Goal: Task Accomplishment & Management: Use online tool/utility

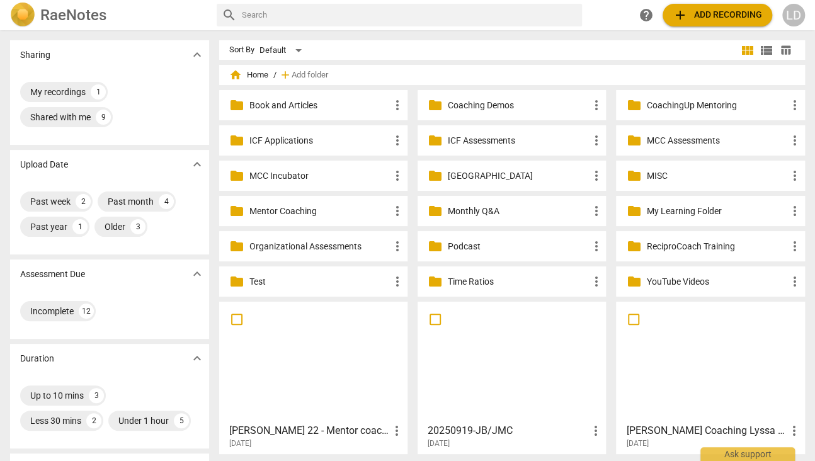
click at [448, 105] on p "Coaching Demos" at bounding box center [518, 105] width 140 height 13
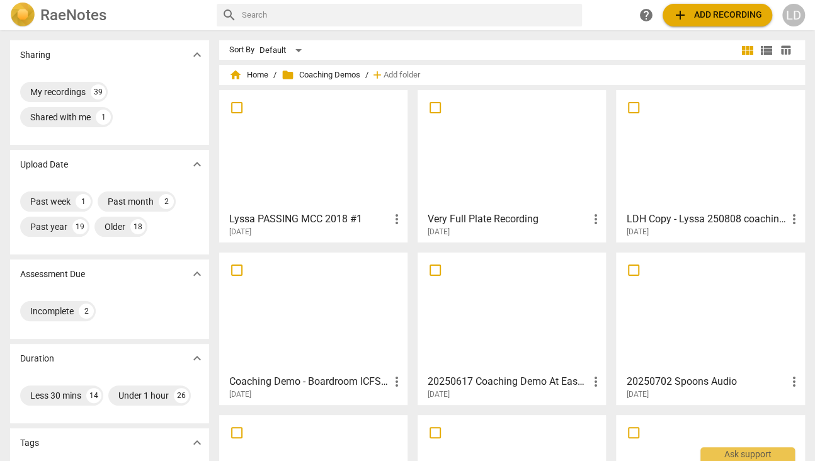
click at [355, 121] on div at bounding box center [314, 149] width 180 height 111
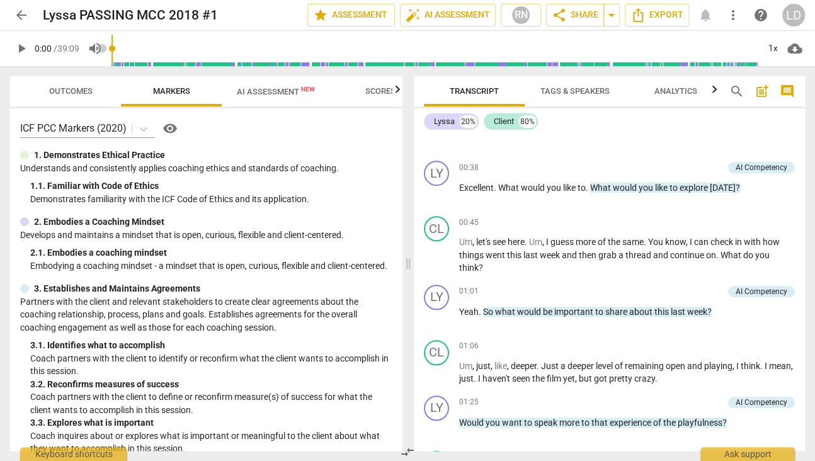
scroll to position [423, 0]
click at [176, 92] on span "Markers" at bounding box center [171, 90] width 37 height 9
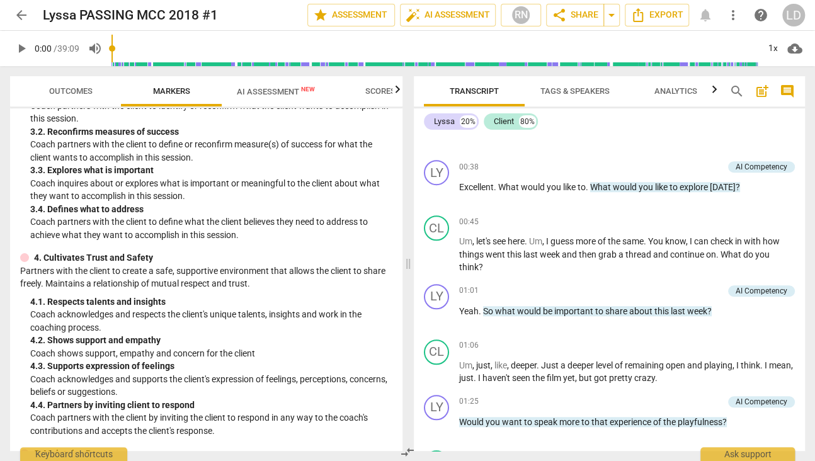
scroll to position [254, 0]
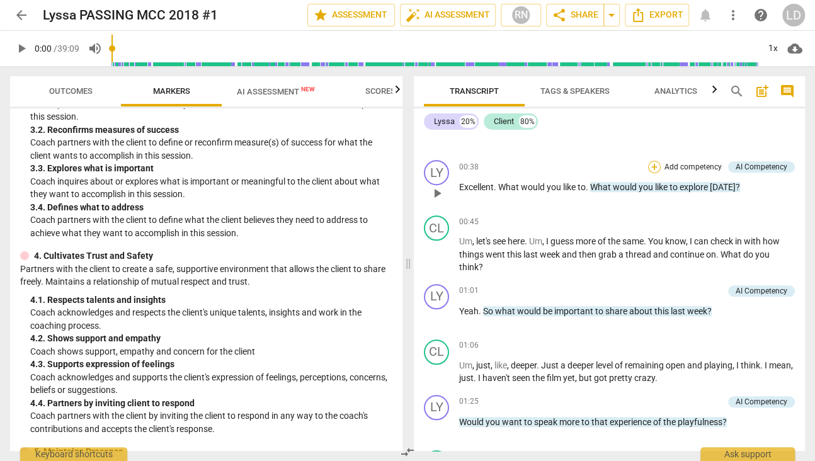
click at [650, 173] on div "+" at bounding box center [654, 167] width 13 height 13
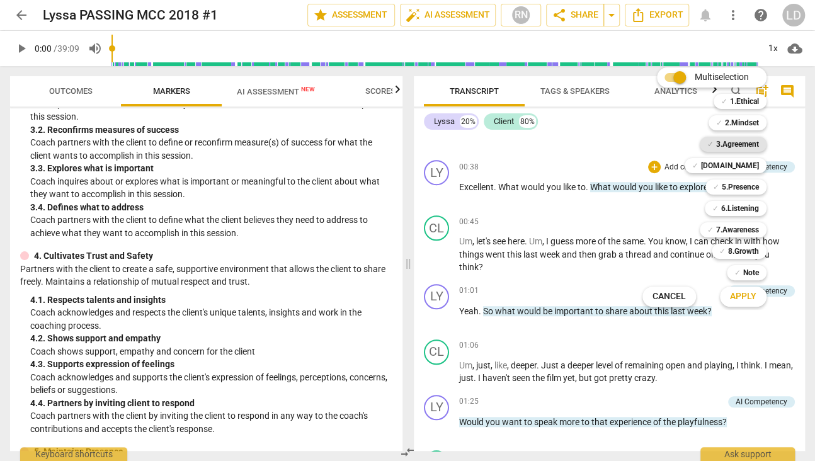
click at [714, 137] on span "✓" at bounding box center [710, 144] width 6 height 15
click at [749, 162] on b "[DOMAIN_NAME]" at bounding box center [730, 165] width 58 height 15
click at [751, 290] on span "Apply" at bounding box center [743, 296] width 26 height 13
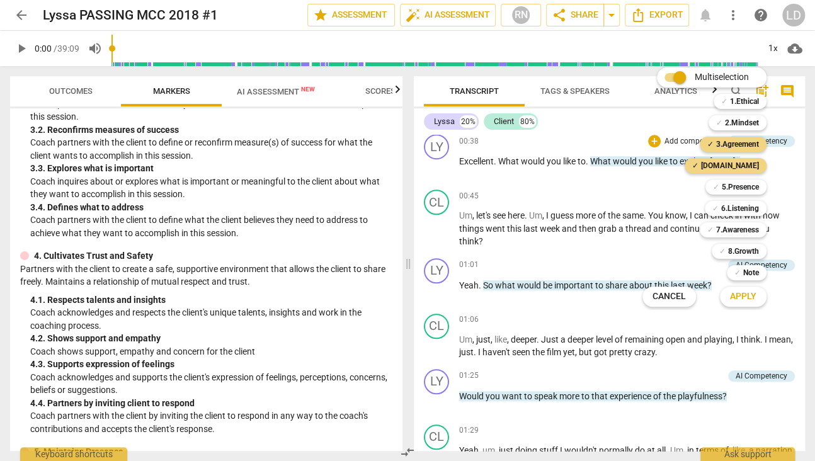
scroll to position [271, 0]
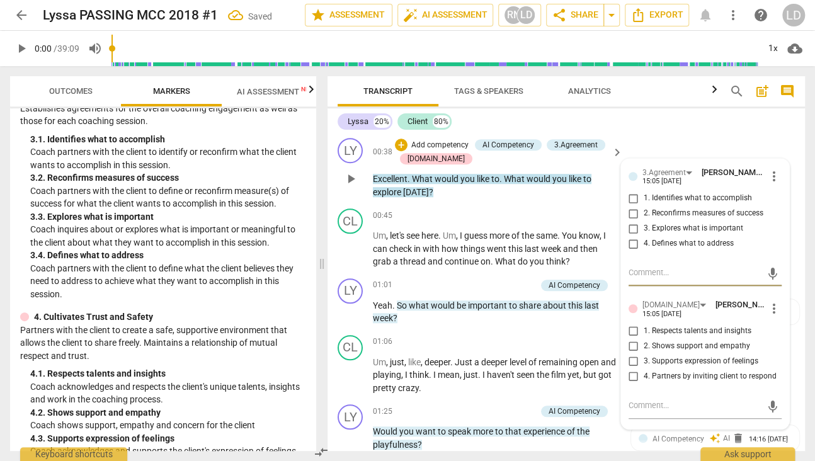
click at [628, 206] on input "1. Identifies what to accomplish" at bounding box center [634, 198] width 20 height 15
checkbox input "true"
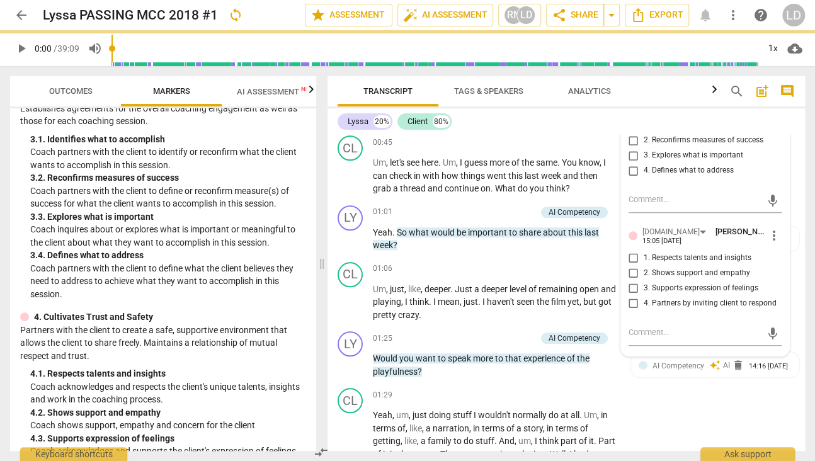
scroll to position [523, 0]
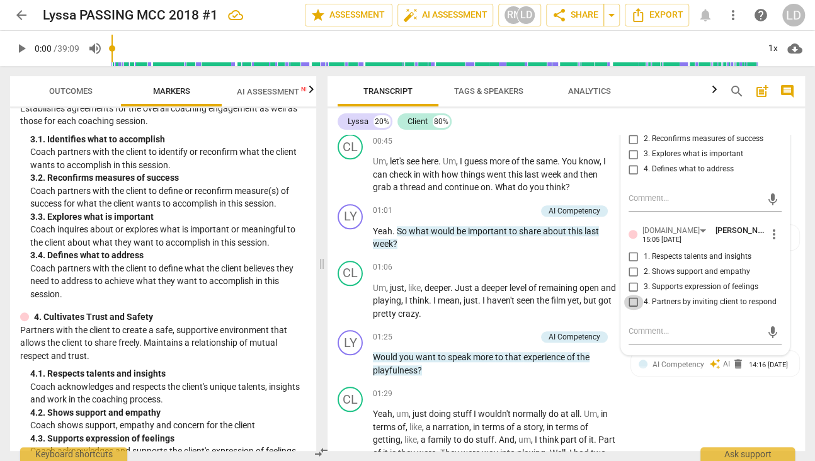
click at [634, 310] on input "4. Partners by inviting client to respond" at bounding box center [634, 302] width 20 height 15
checkbox input "true"
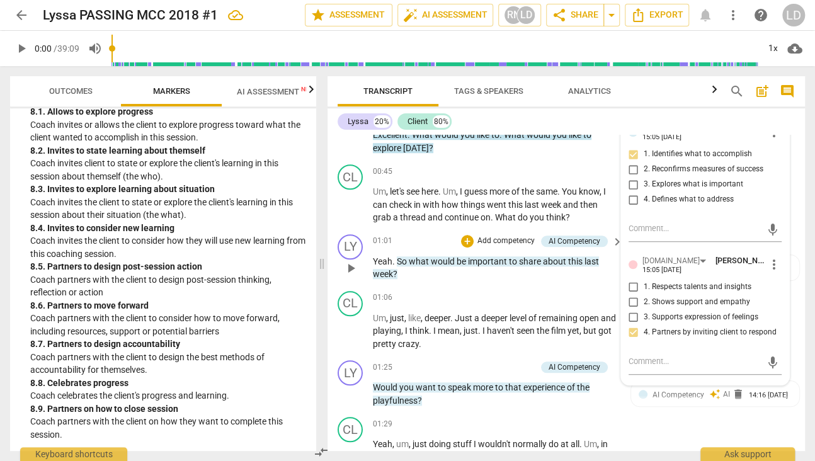
scroll to position [496, 0]
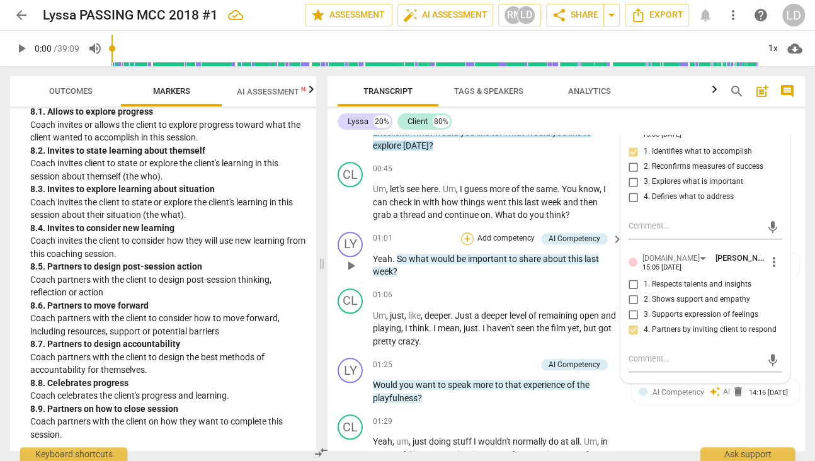
click at [468, 245] on div "+" at bounding box center [467, 238] width 13 height 13
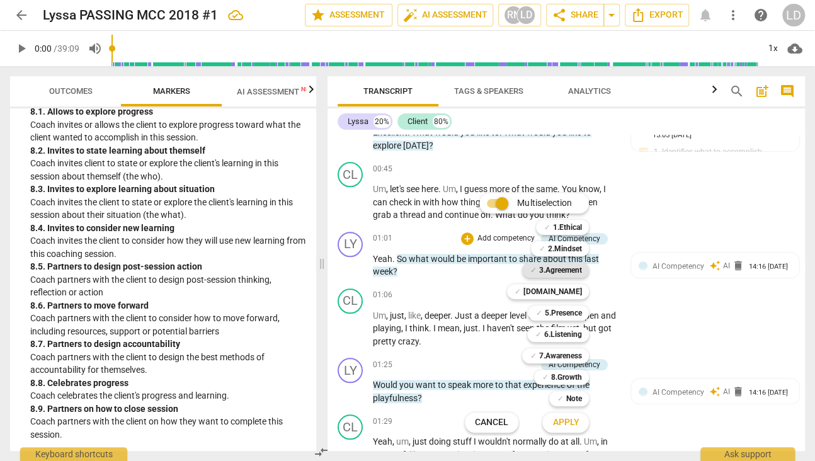
click at [536, 266] on span "✓" at bounding box center [533, 270] width 6 height 15
click at [576, 290] on b "[DOMAIN_NAME]" at bounding box center [552, 291] width 58 height 15
click at [574, 335] on b "6.Listening" at bounding box center [563, 334] width 38 height 15
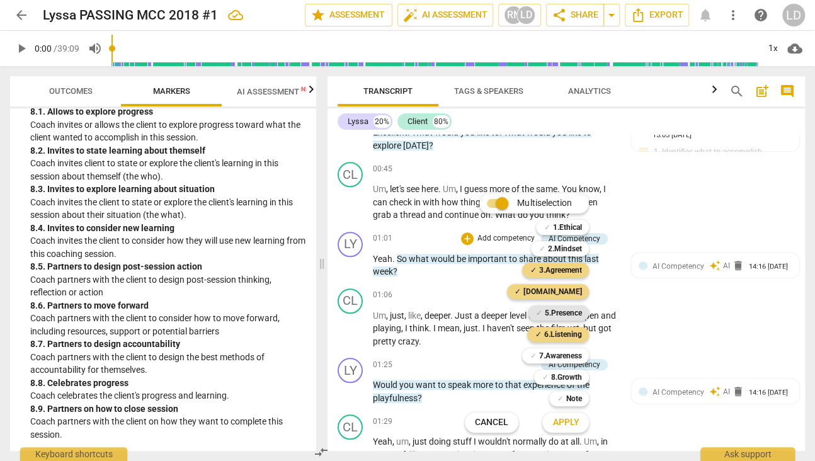
click at [567, 308] on b "5.Presence" at bounding box center [562, 312] width 37 height 15
click at [579, 416] on span "Apply" at bounding box center [565, 422] width 26 height 13
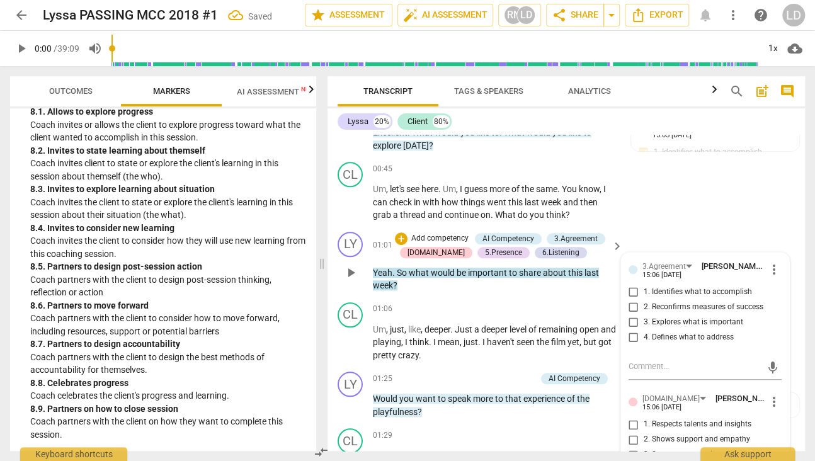
scroll to position [674, 0]
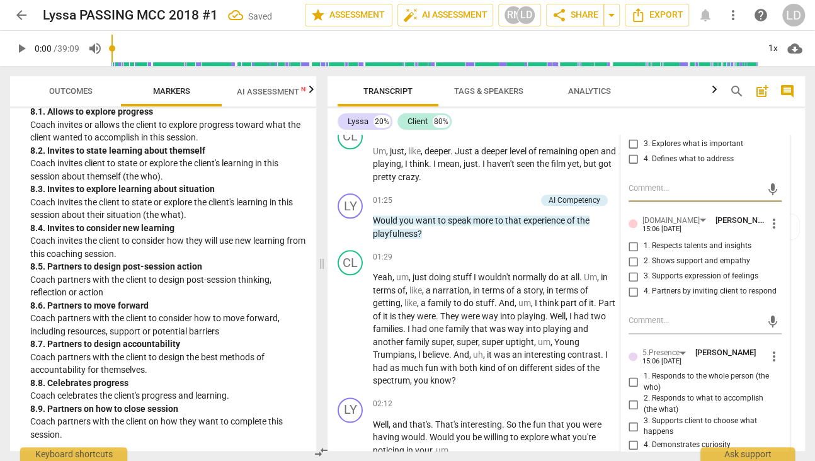
click at [634, 152] on input "3. Explores what is important" at bounding box center [634, 144] width 20 height 15
checkbox input "true"
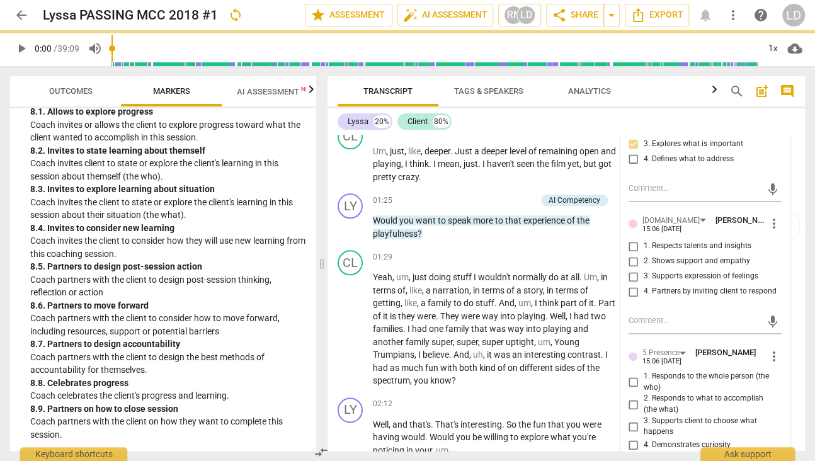
click at [631, 122] on input "1. Identifies what to accomplish" at bounding box center [634, 113] width 20 height 15
checkbox input "true"
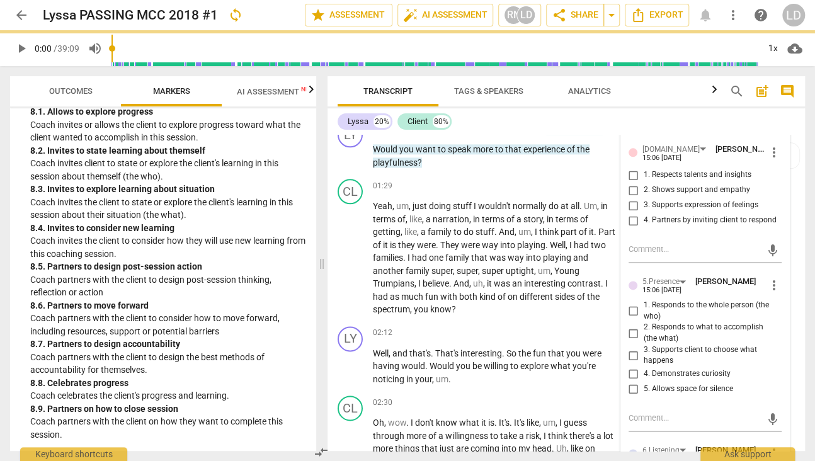
scroll to position [748, 0]
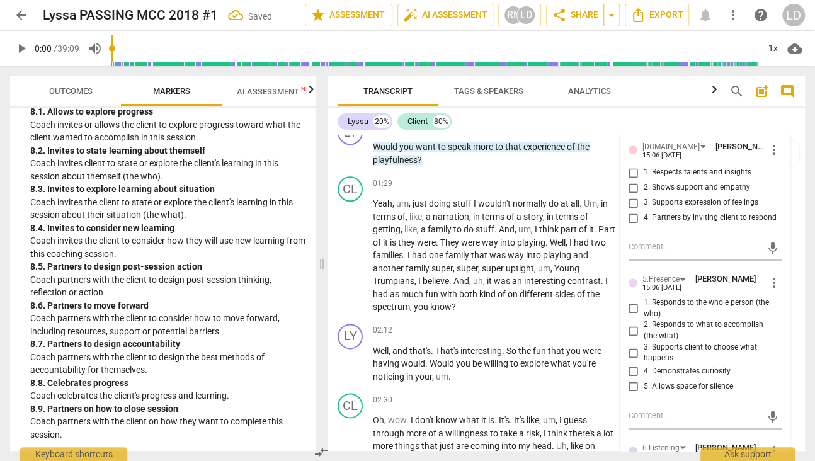
click at [631, 210] on input "3. Supports expression of feelings" at bounding box center [634, 202] width 20 height 15
checkbox input "true"
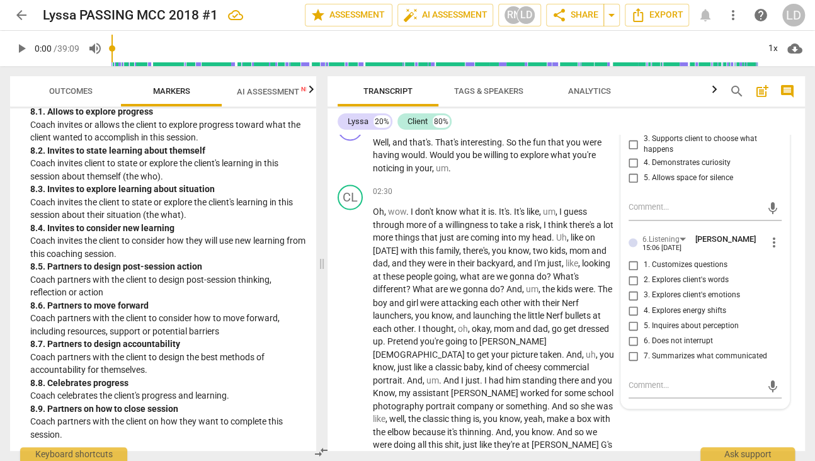
scroll to position [957, 0]
click at [631, 106] on input "1. Responds to the whole person (the who)" at bounding box center [634, 98] width 20 height 15
checkbox input "true"
click at [632, 169] on input "4. Demonstrates curiosity" at bounding box center [634, 161] width 20 height 15
checkbox input "true"
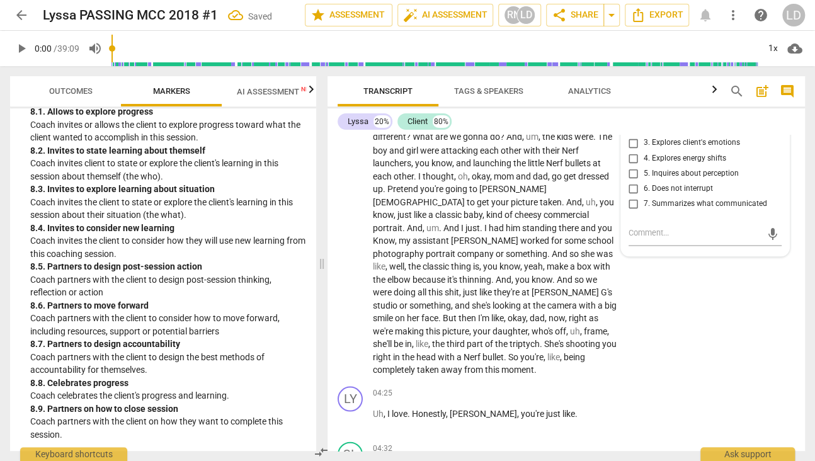
scroll to position [1109, 0]
click at [630, 210] on input "7. Summarizes what communicated" at bounding box center [634, 202] width 20 height 15
checkbox input "true"
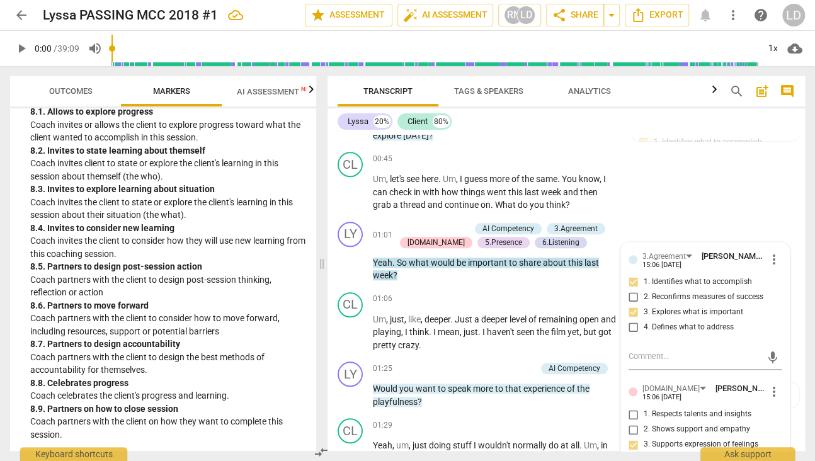
scroll to position [506, 0]
click at [406, 234] on div "+" at bounding box center [401, 228] width 13 height 13
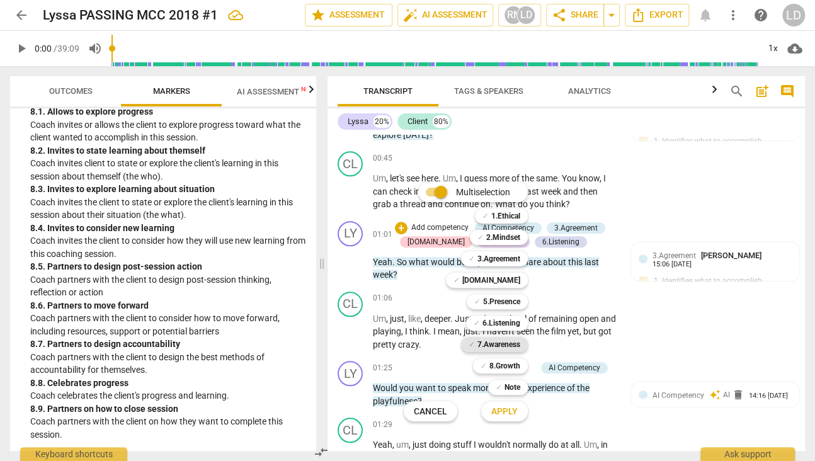
click at [520, 340] on b "7.Awareness" at bounding box center [498, 344] width 43 height 15
click at [518, 408] on span "Apply" at bounding box center [504, 412] width 26 height 13
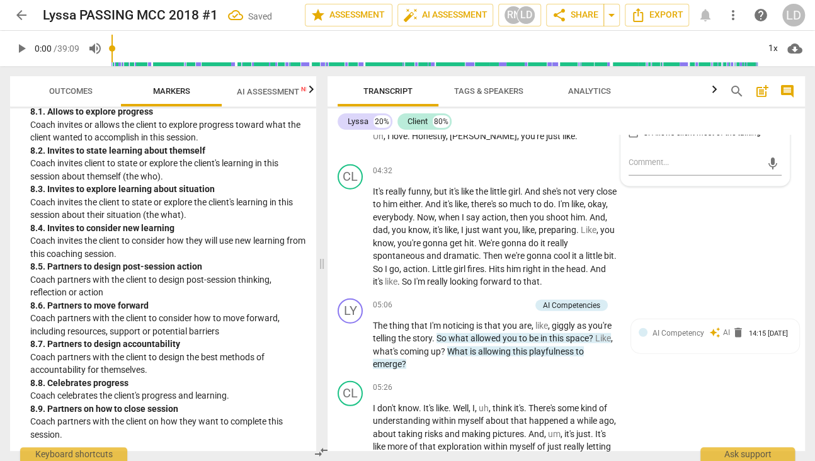
scroll to position [1405, 0]
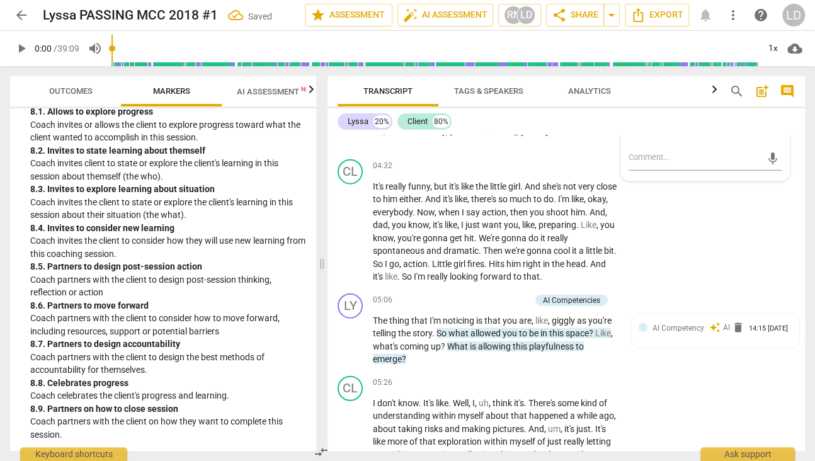
click at [629, 121] on input "7. Uses concise language" at bounding box center [634, 113] width 20 height 15
checkbox input "true"
click at [589, 94] on span "Analytics" at bounding box center [589, 90] width 43 height 9
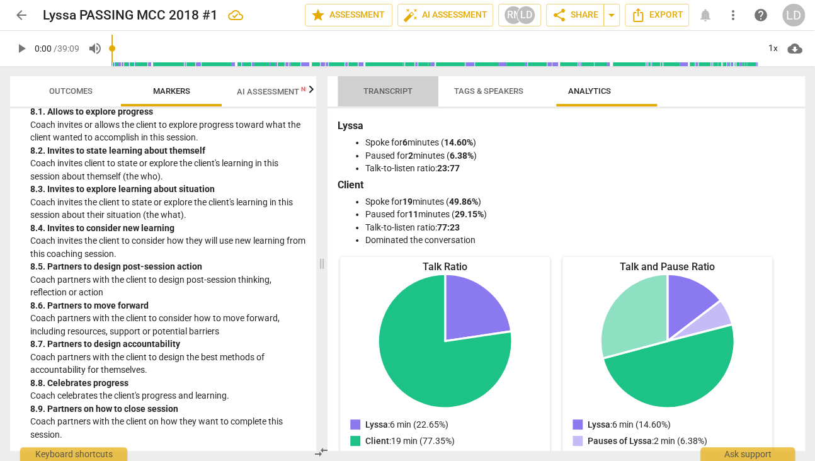
click at [374, 91] on span "Transcript" at bounding box center [387, 90] width 49 height 9
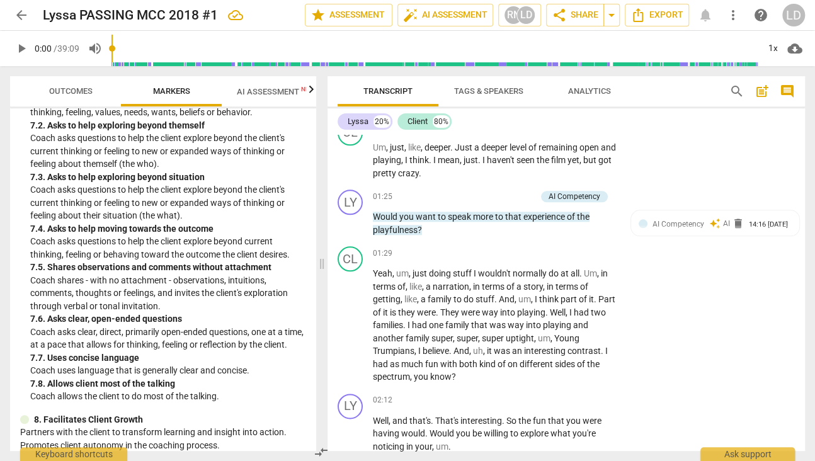
scroll to position [702, 0]
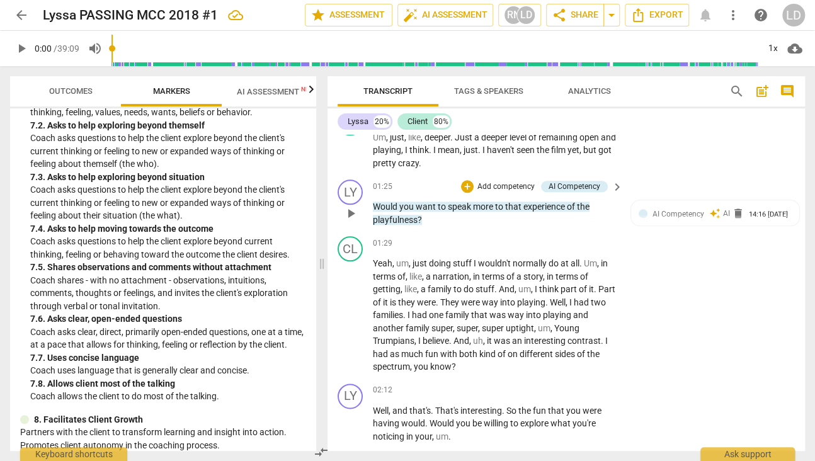
click at [465, 231] on div "LY play_arrow pause 01:25 + Add competency AI Competency keyboard_arrow_right W…" at bounding box center [566, 202] width 477 height 57
click at [466, 193] on div "+" at bounding box center [467, 186] width 13 height 13
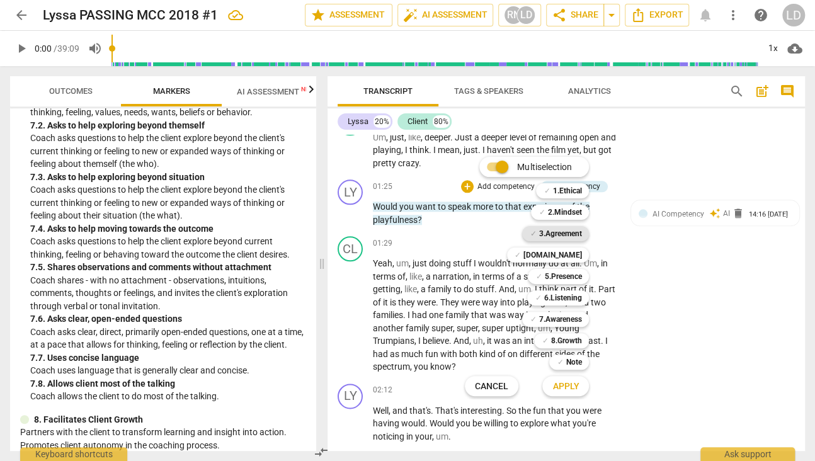
click at [568, 239] on b "3.Agreement" at bounding box center [560, 233] width 43 height 15
click at [571, 256] on b "[DOMAIN_NAME]" at bounding box center [552, 255] width 58 height 15
click at [569, 272] on b "5.Presence" at bounding box center [562, 276] width 37 height 15
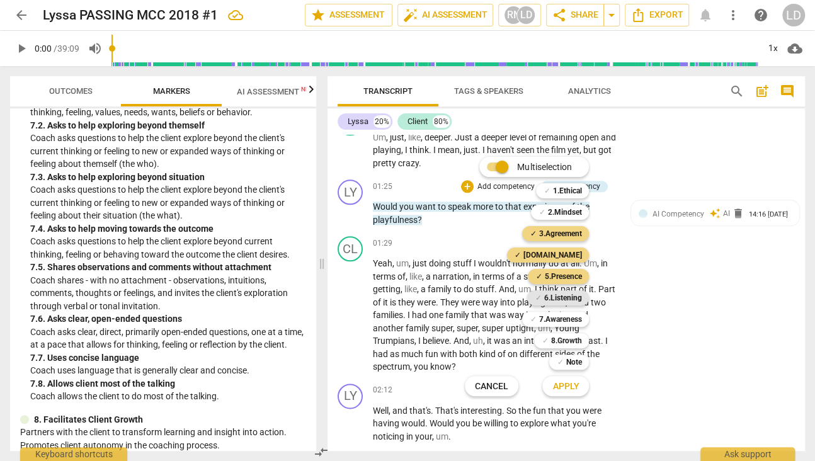
click at [571, 296] on b "6.Listening" at bounding box center [563, 297] width 38 height 15
click at [567, 317] on b "7.Awareness" at bounding box center [560, 319] width 43 height 15
